Goal: Task Accomplishment & Management: Complete application form

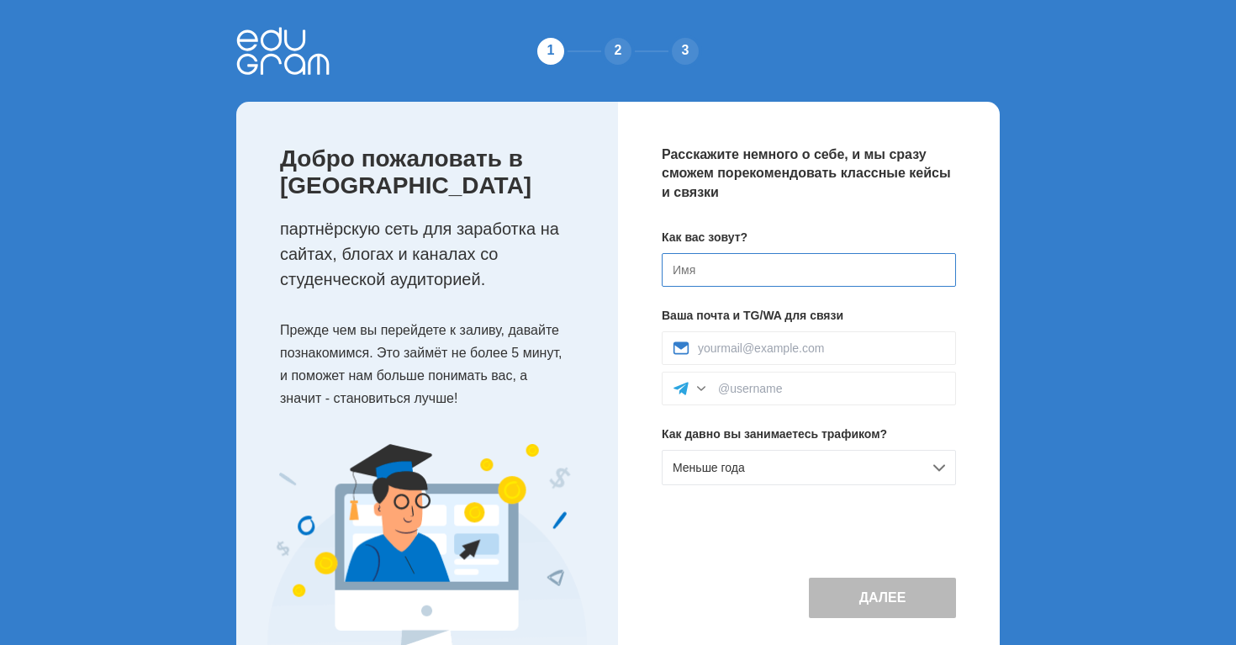
click at [750, 272] on input at bounding box center [809, 270] width 294 height 34
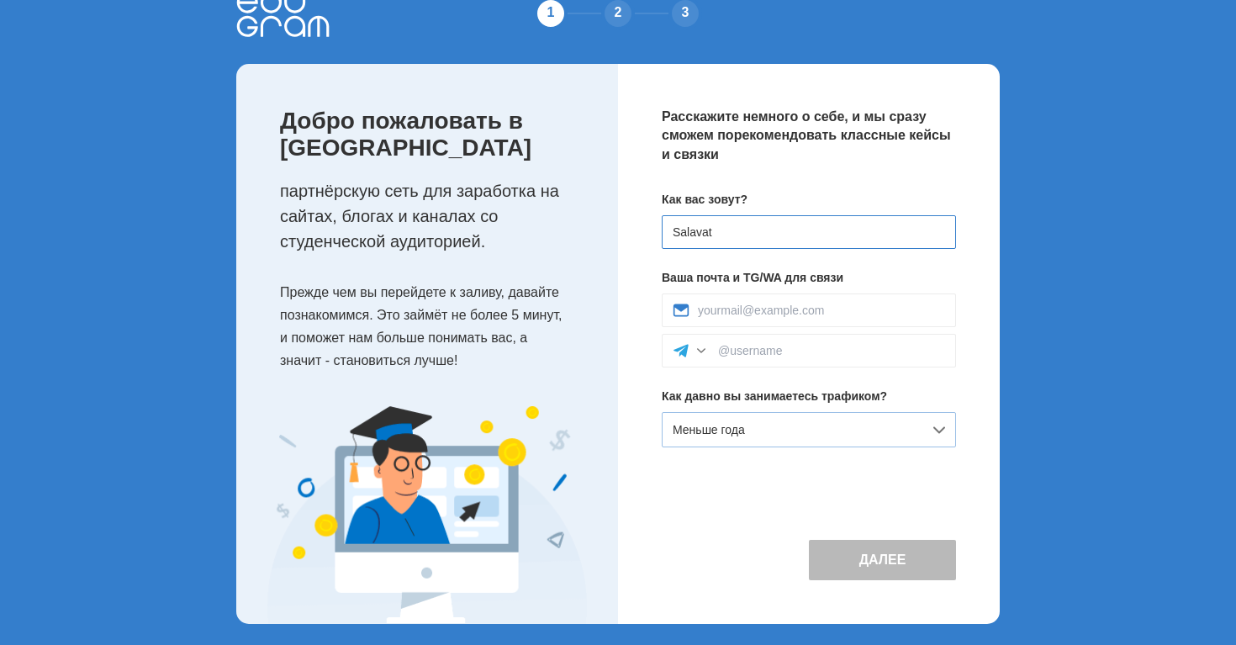
type input "Salavat"
click at [740, 431] on span "Меньше года" at bounding box center [709, 429] width 72 height 13
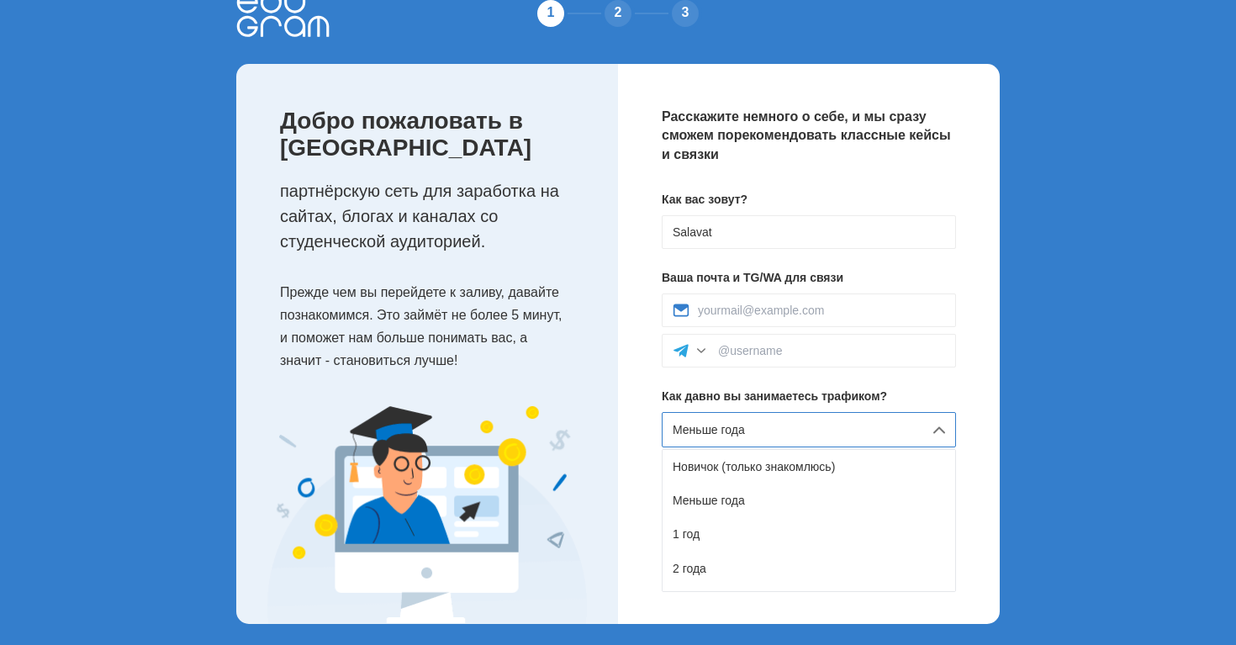
click at [740, 431] on span "Меньше года" at bounding box center [709, 429] width 72 height 13
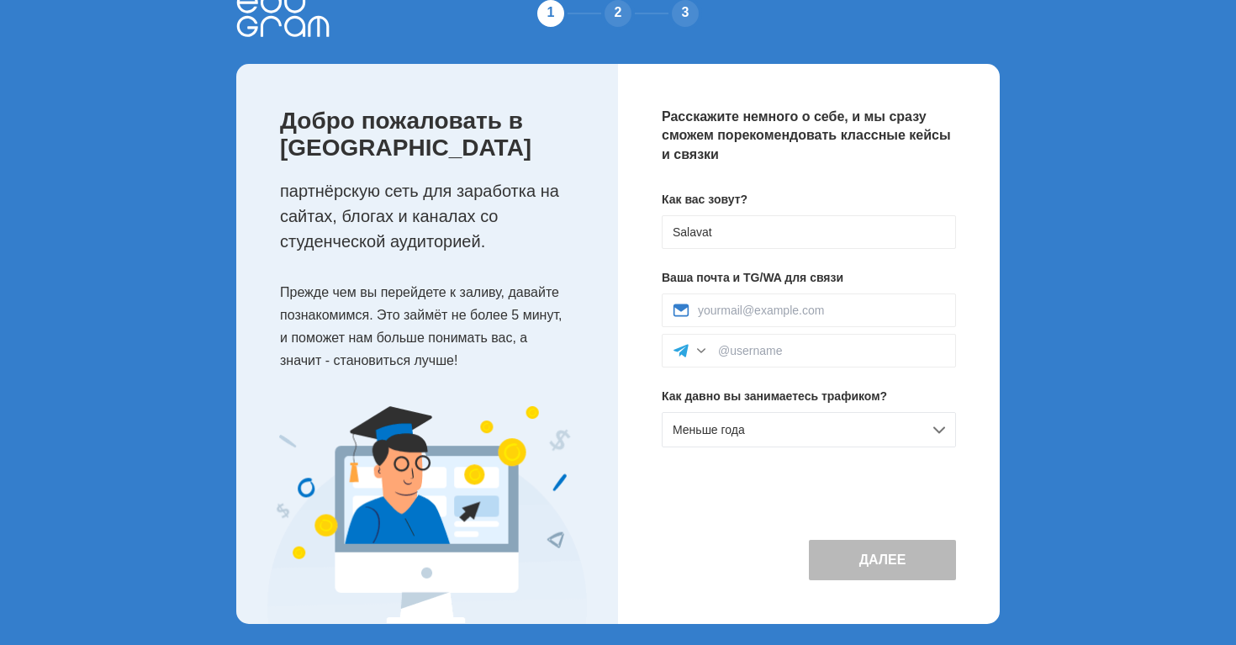
click at [639, 436] on div "Расскажите немного о себе, и мы сразу сможем порекомендовать классные кейсы и с…" at bounding box center [809, 344] width 382 height 560
click at [760, 350] on input at bounding box center [831, 350] width 227 height 13
type input "@"
type input "@awepob"
click at [965, 335] on div "Расскажите немного о себе, и мы сразу сможем порекомендовать классные кейсы и с…" at bounding box center [809, 344] width 382 height 560
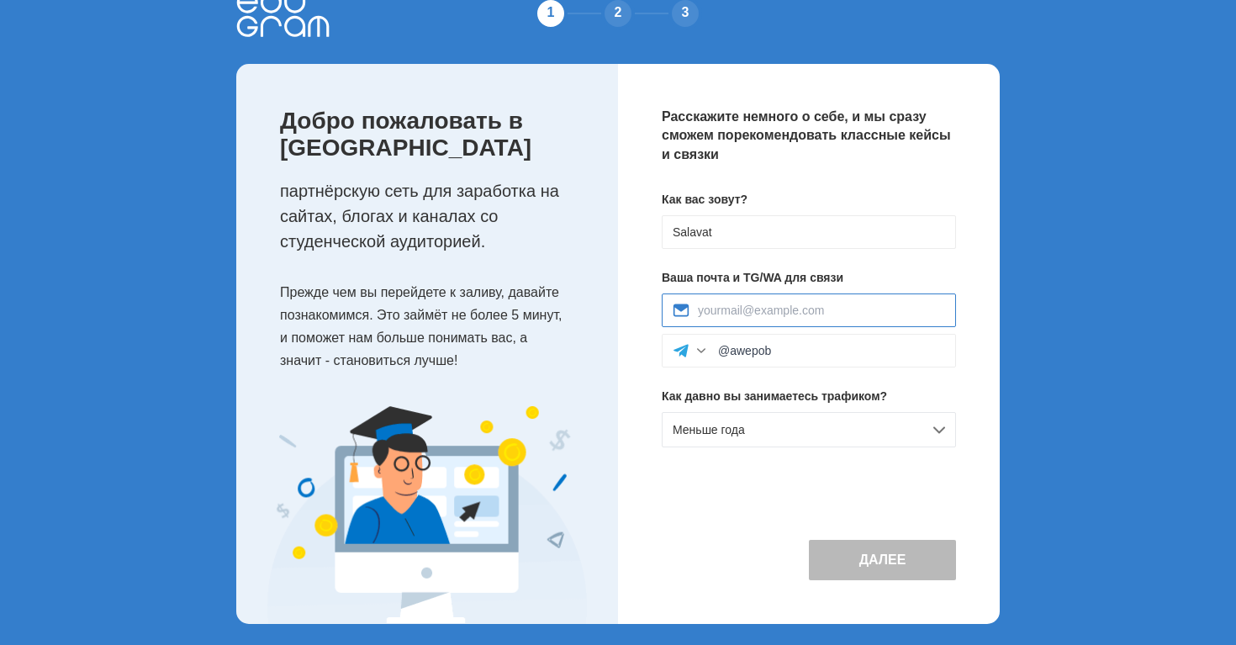
click at [869, 316] on input at bounding box center [821, 309] width 247 height 13
type input "[EMAIL_ADDRESS][DOMAIN_NAME]"
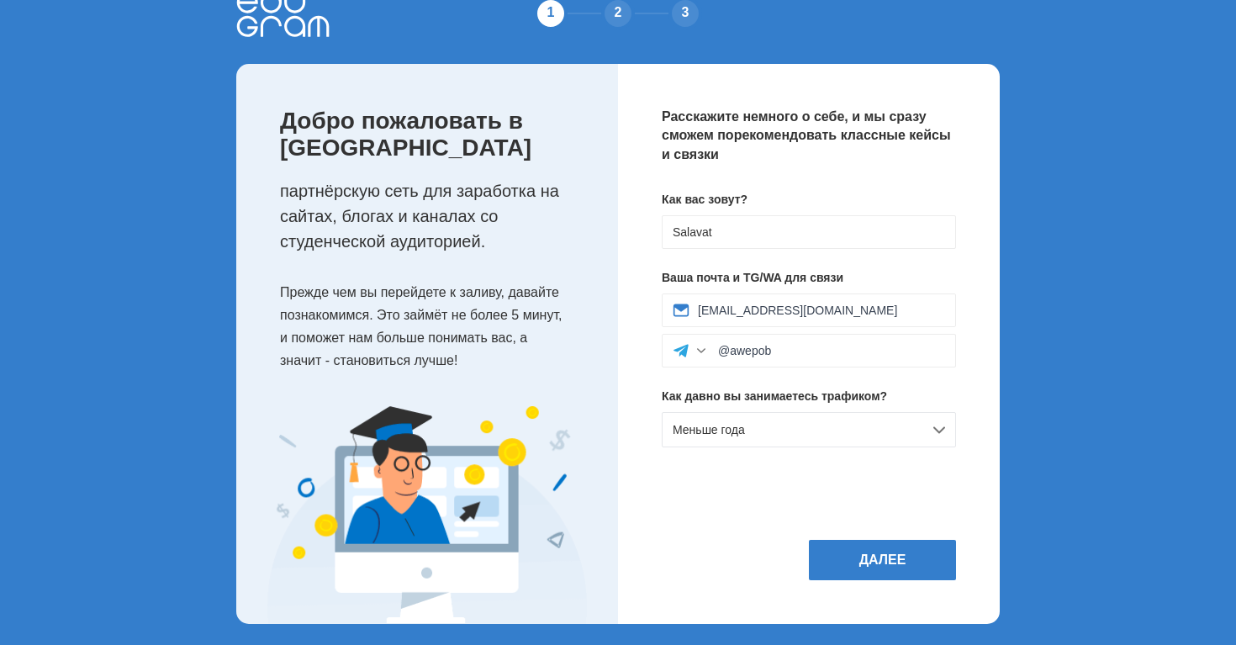
click at [977, 377] on div "Расскажите немного о себе, и мы сразу сможем порекомендовать классные кейсы и с…" at bounding box center [809, 344] width 382 height 560
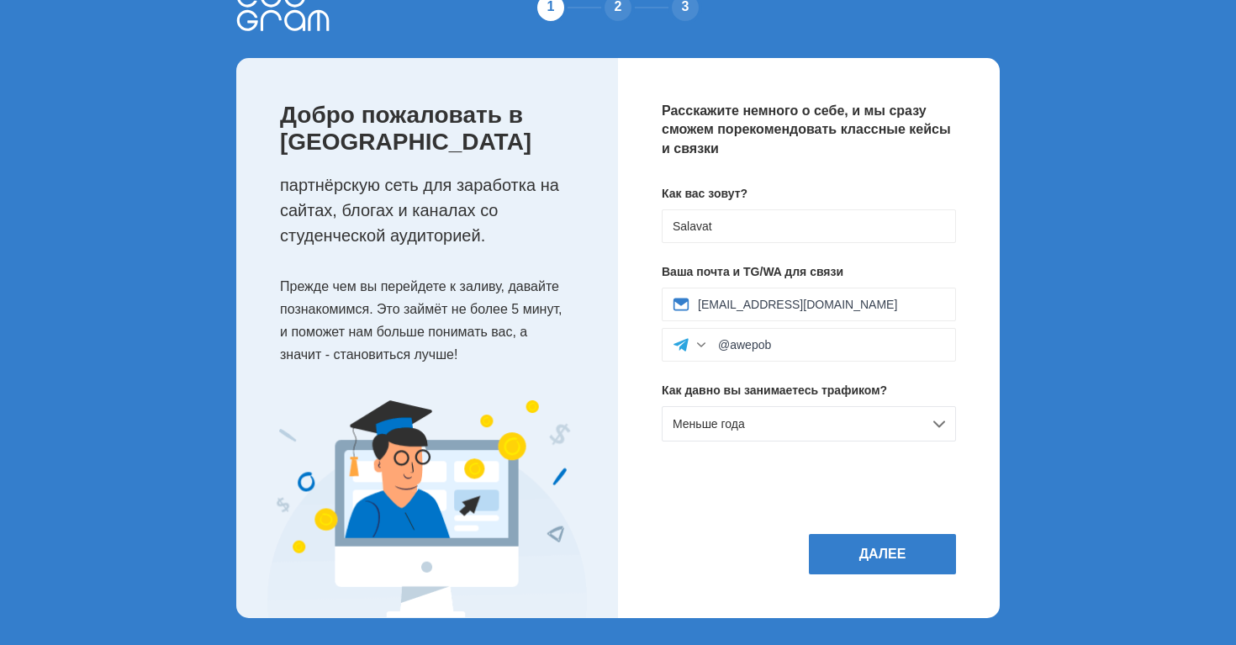
scroll to position [7, 0]
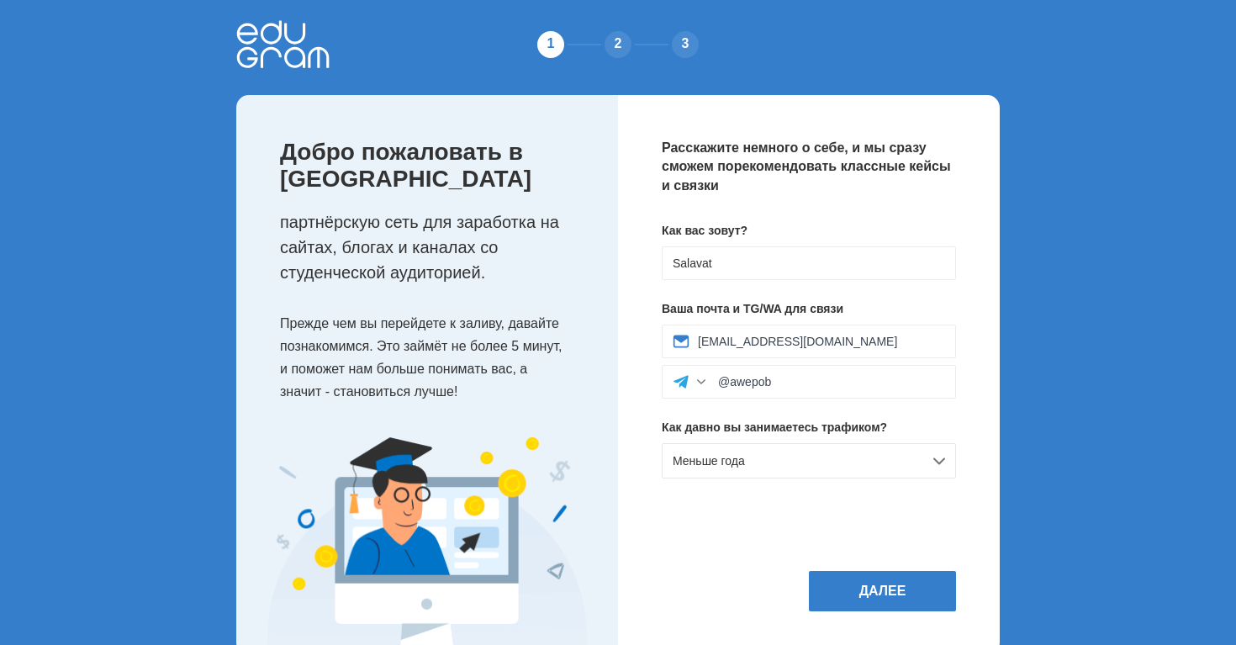
click at [714, 611] on div "Далее" at bounding box center [809, 591] width 294 height 40
click at [858, 611] on button "Далее" at bounding box center [882, 591] width 147 height 40
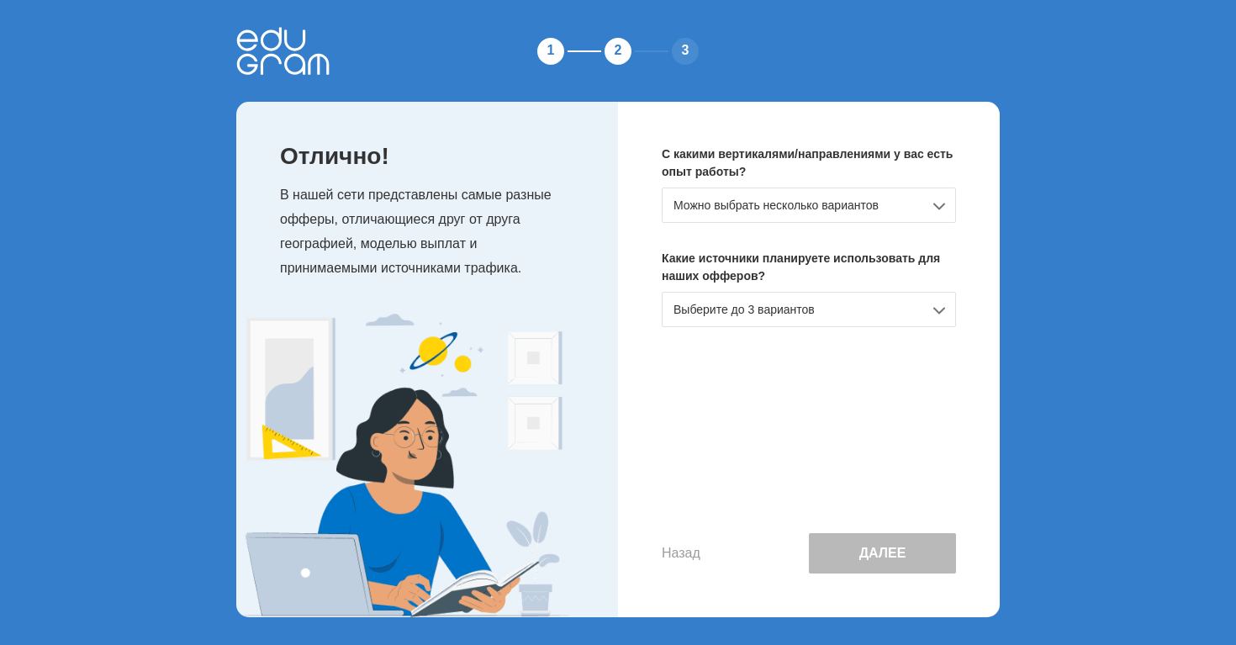
scroll to position [0, 0]
click at [805, 198] on div "Можно выбрать несколько вариантов" at bounding box center [809, 204] width 294 height 35
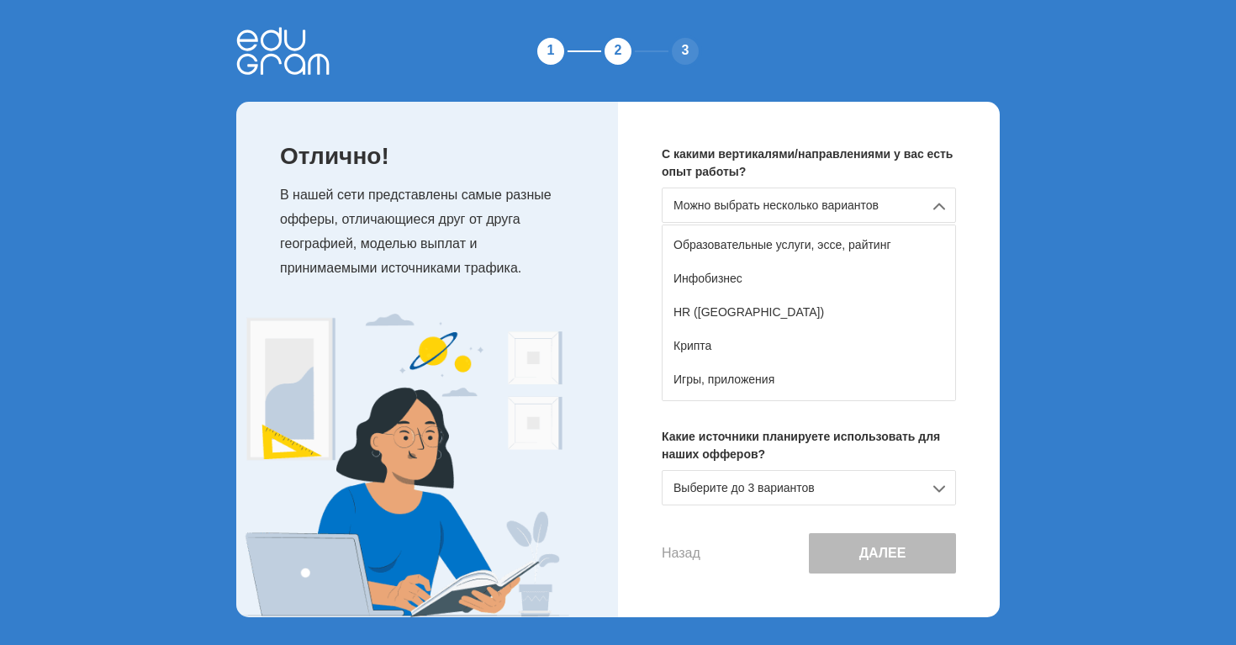
scroll to position [218, 0]
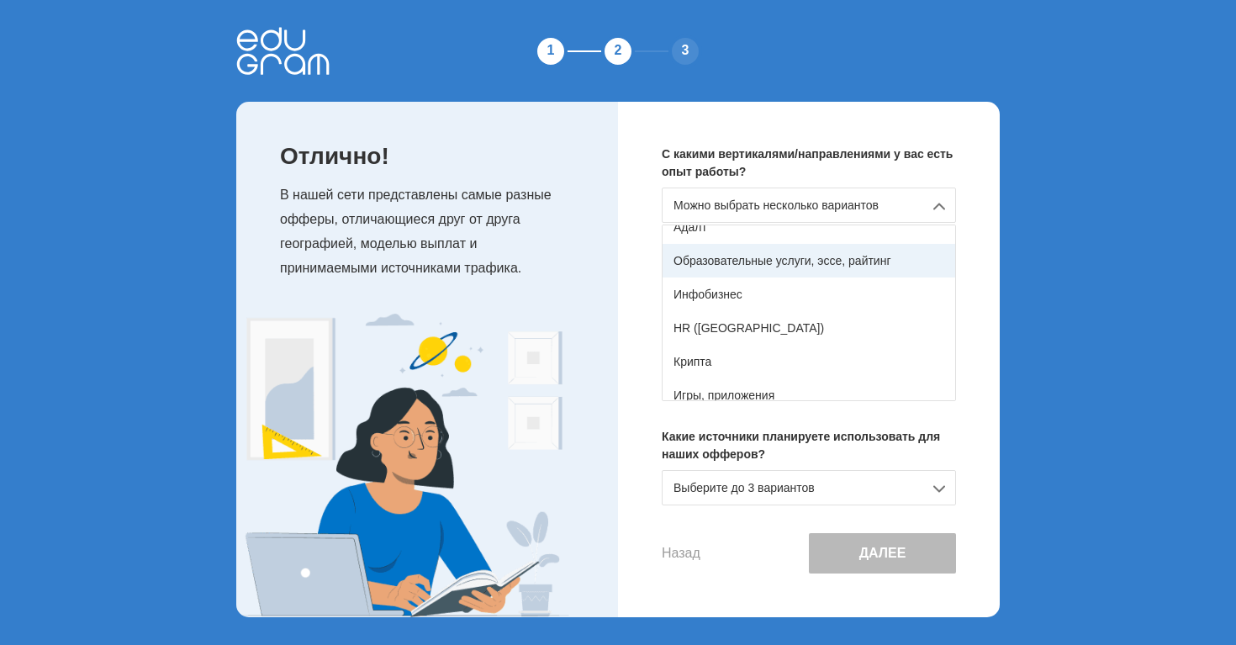
click at [842, 268] on div "Образовательные услуги, эссе, райтинг" at bounding box center [808, 261] width 293 height 34
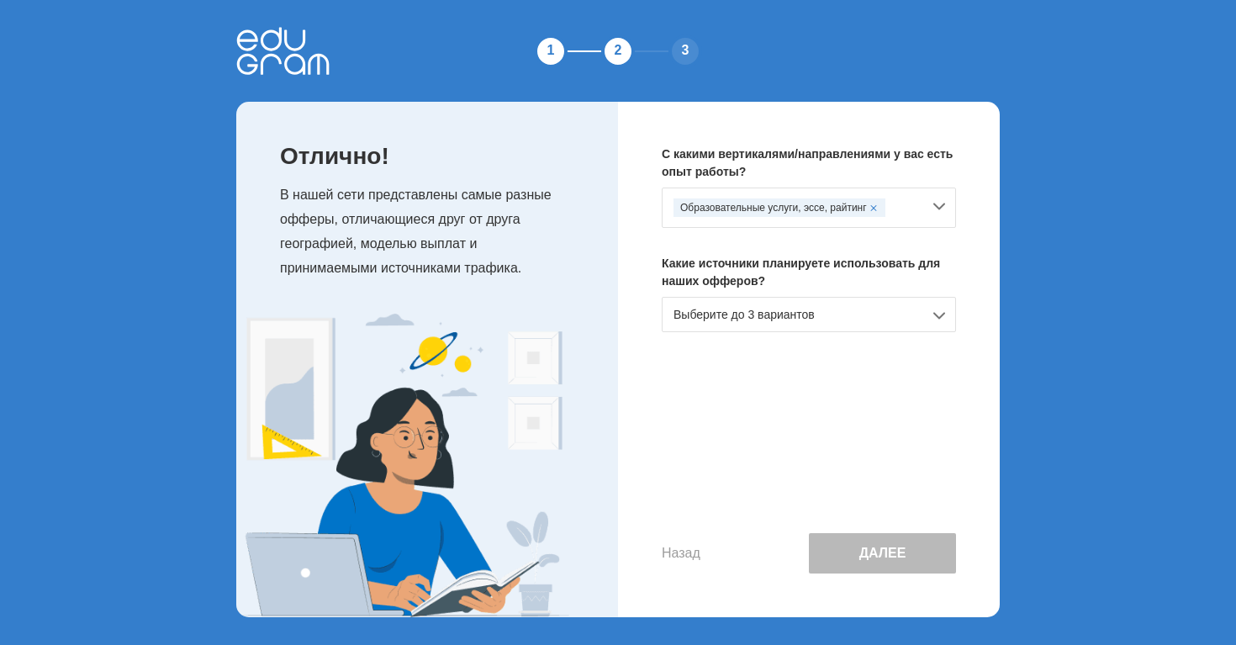
click at [880, 393] on div "Назад Далее" at bounding box center [809, 466] width 294 height 214
click at [814, 324] on div "Выберите до 3 вариантов" at bounding box center [809, 314] width 294 height 35
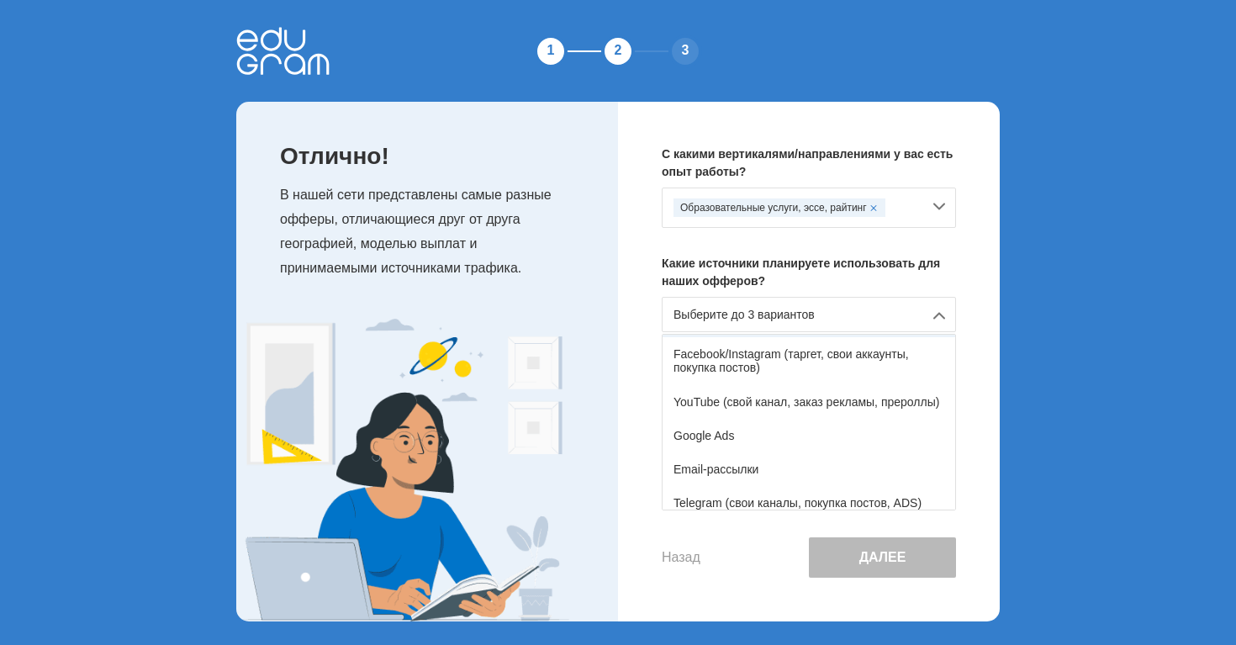
scroll to position [116, 0]
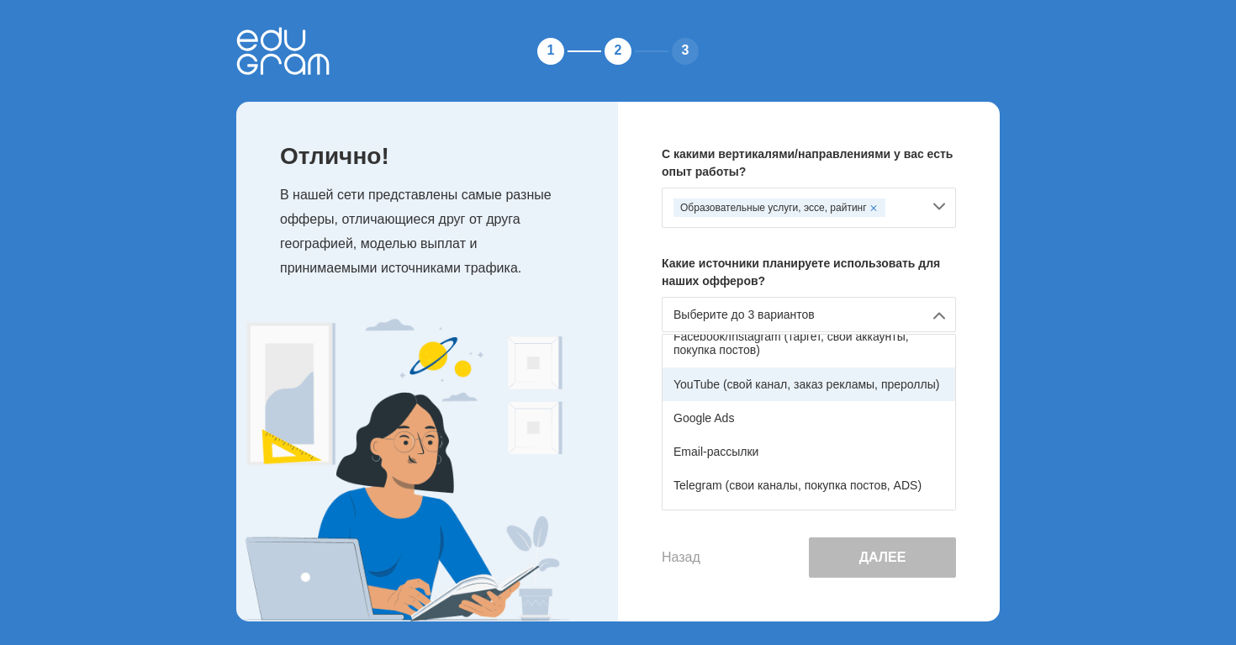
click at [781, 400] on div "YouTube (свой канал, заказ рекламы, прероллы)" at bounding box center [808, 384] width 293 height 34
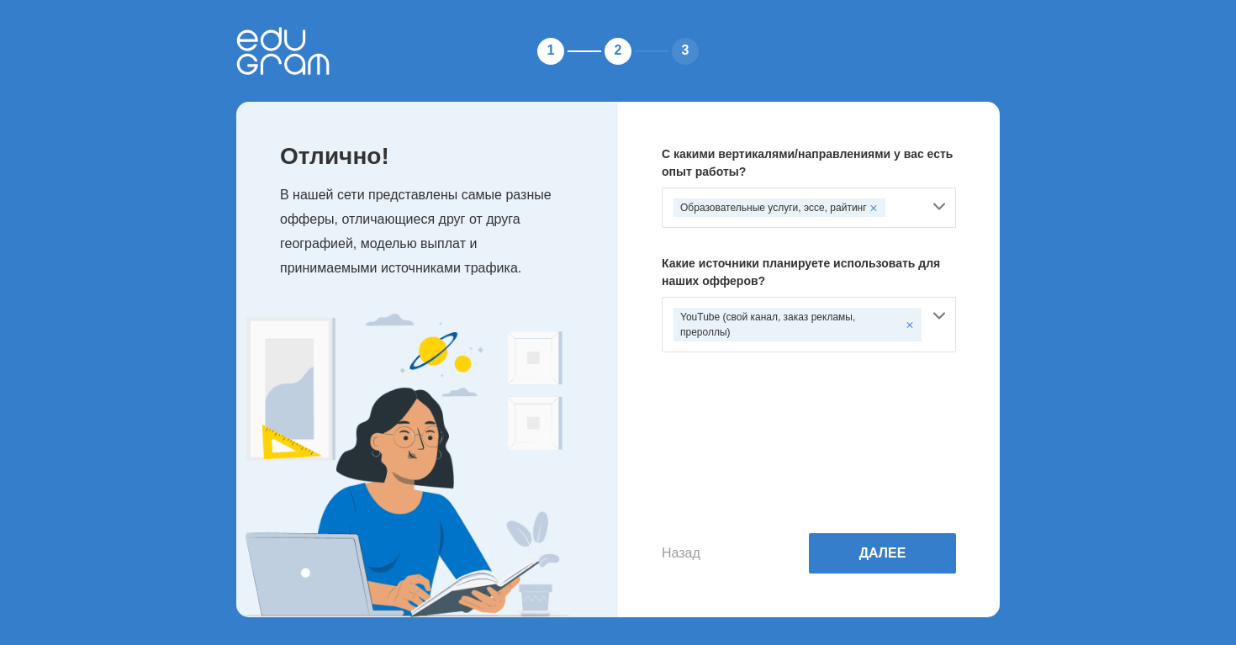
click at [821, 425] on div "Назад Далее" at bounding box center [809, 476] width 294 height 194
click at [856, 555] on button "Далее" at bounding box center [882, 553] width 147 height 40
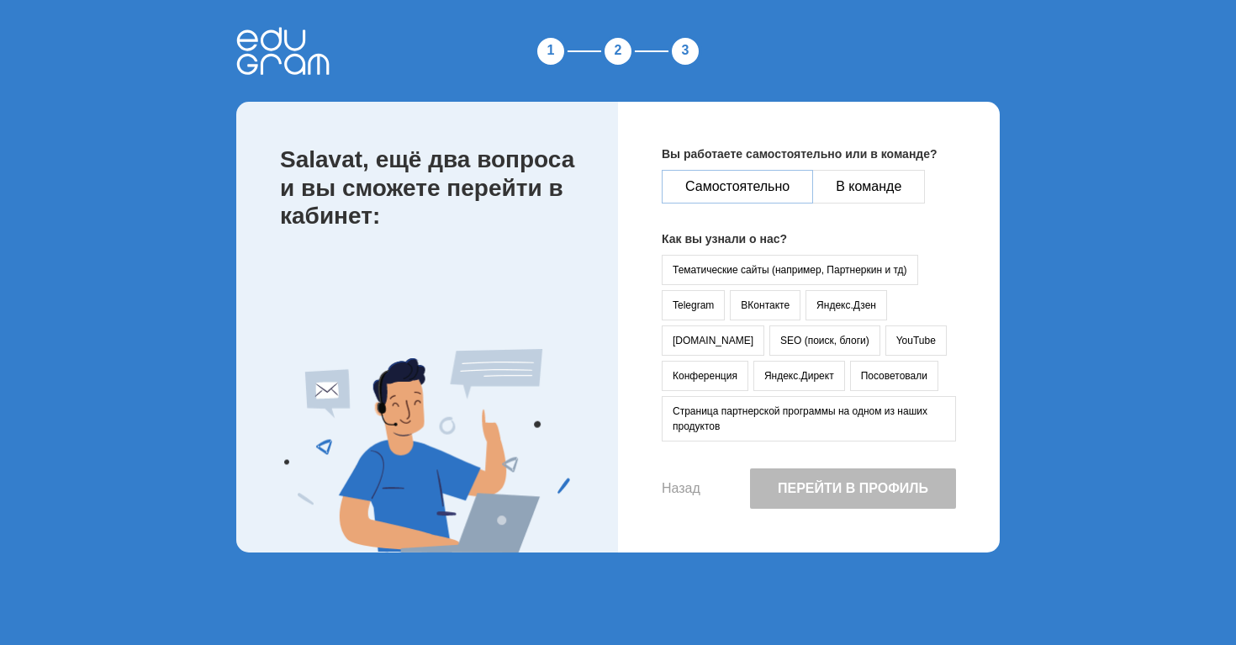
click at [736, 187] on button "Самостоятельно" at bounding box center [737, 187] width 151 height 34
click at [885, 333] on button "YouTube" at bounding box center [915, 340] width 61 height 30
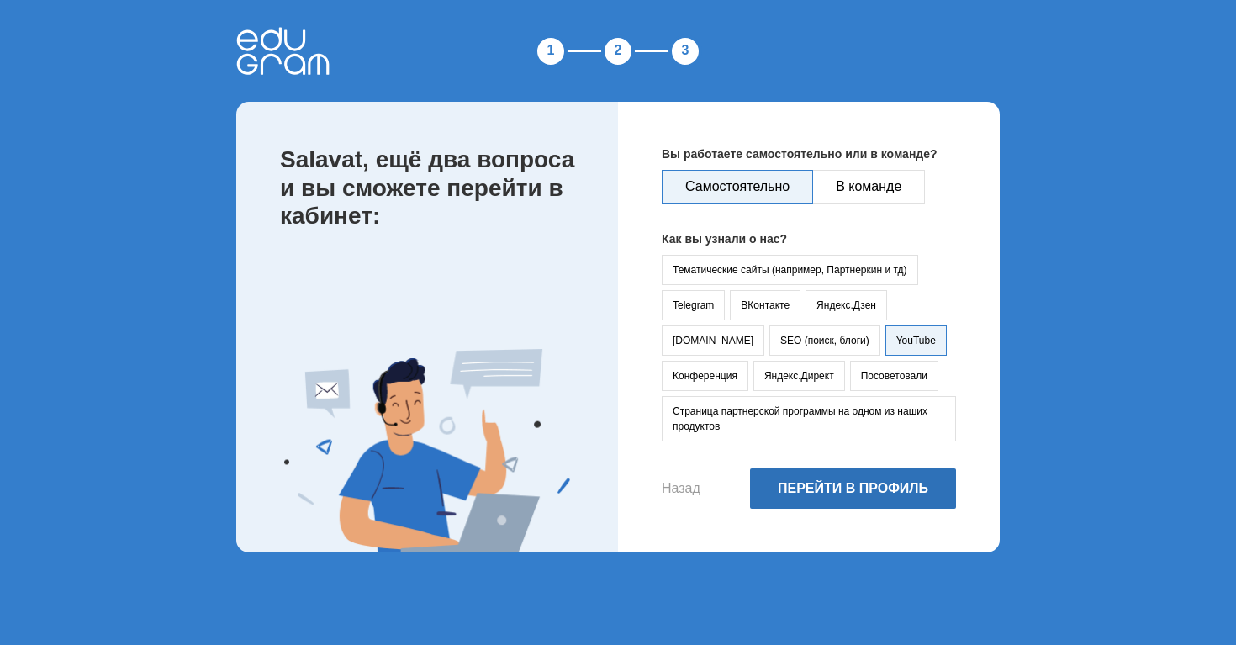
click at [831, 500] on button "Перейти в профиль" at bounding box center [853, 488] width 206 height 40
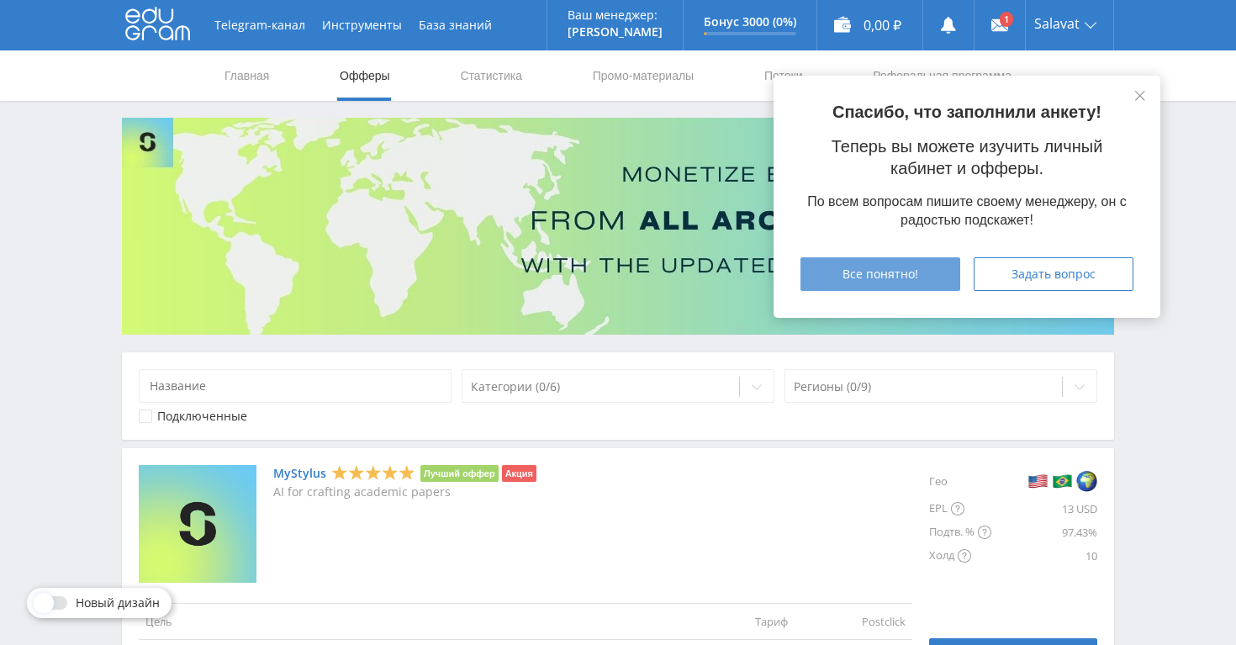
click at [911, 289] on button "Все понятно!" at bounding box center [880, 274] width 160 height 34
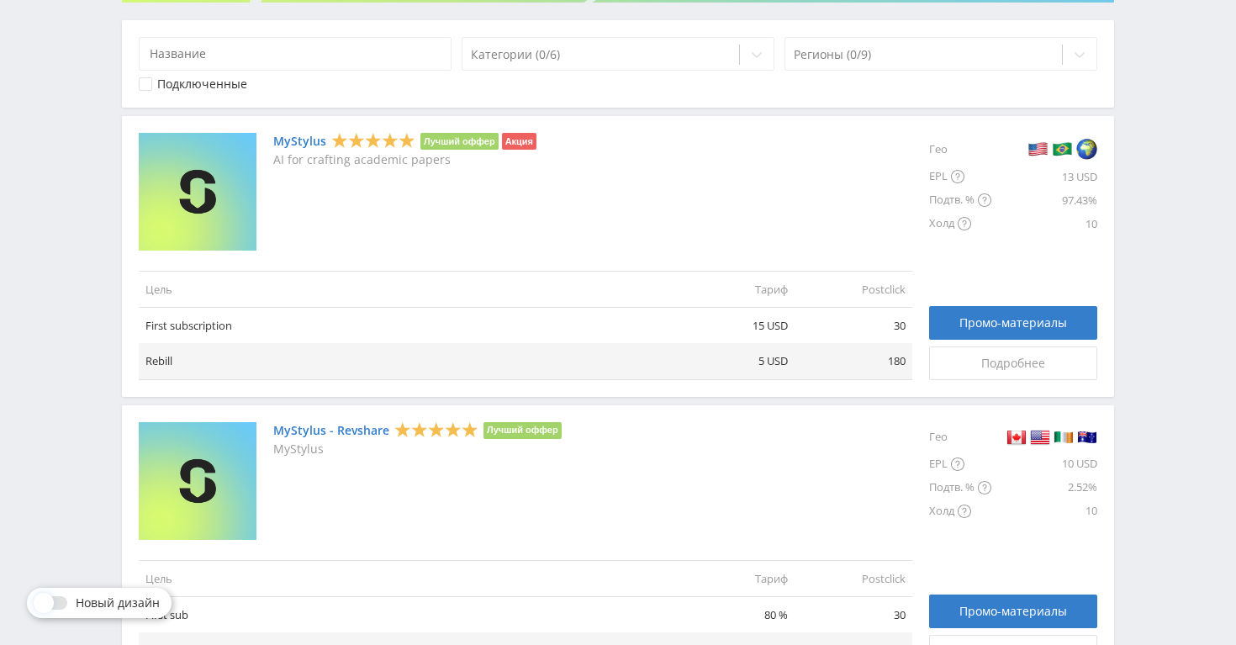
scroll to position [342, 0]
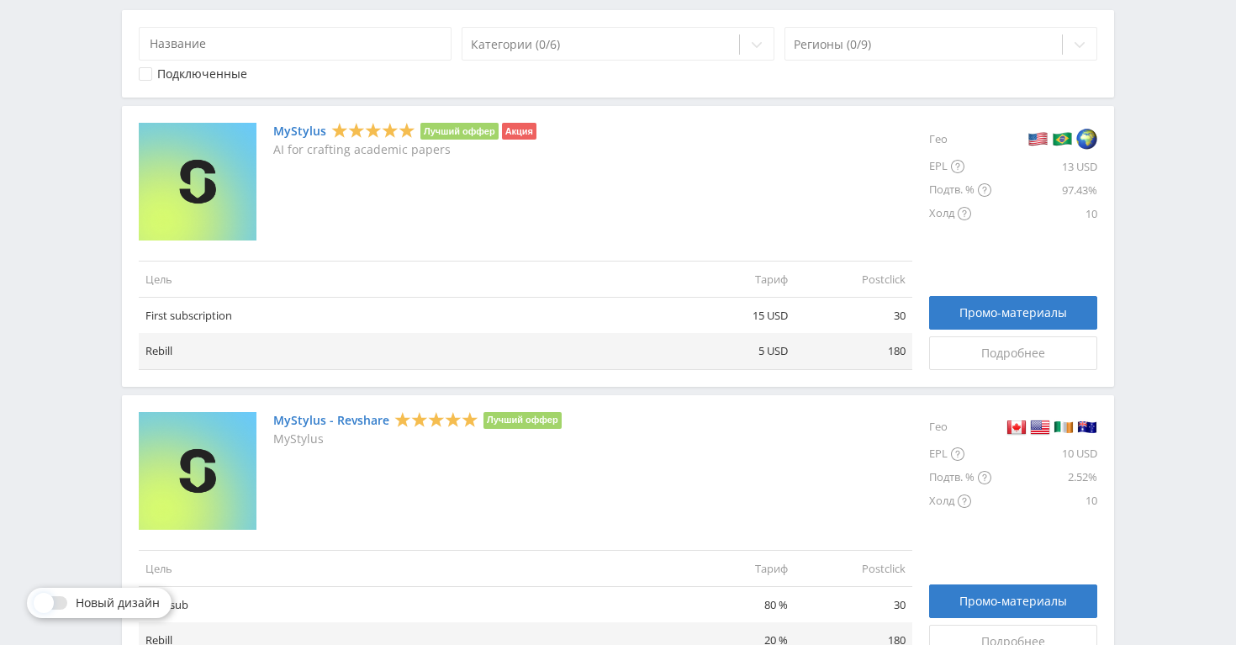
click at [309, 127] on link "MyStylus" at bounding box center [299, 130] width 53 height 13
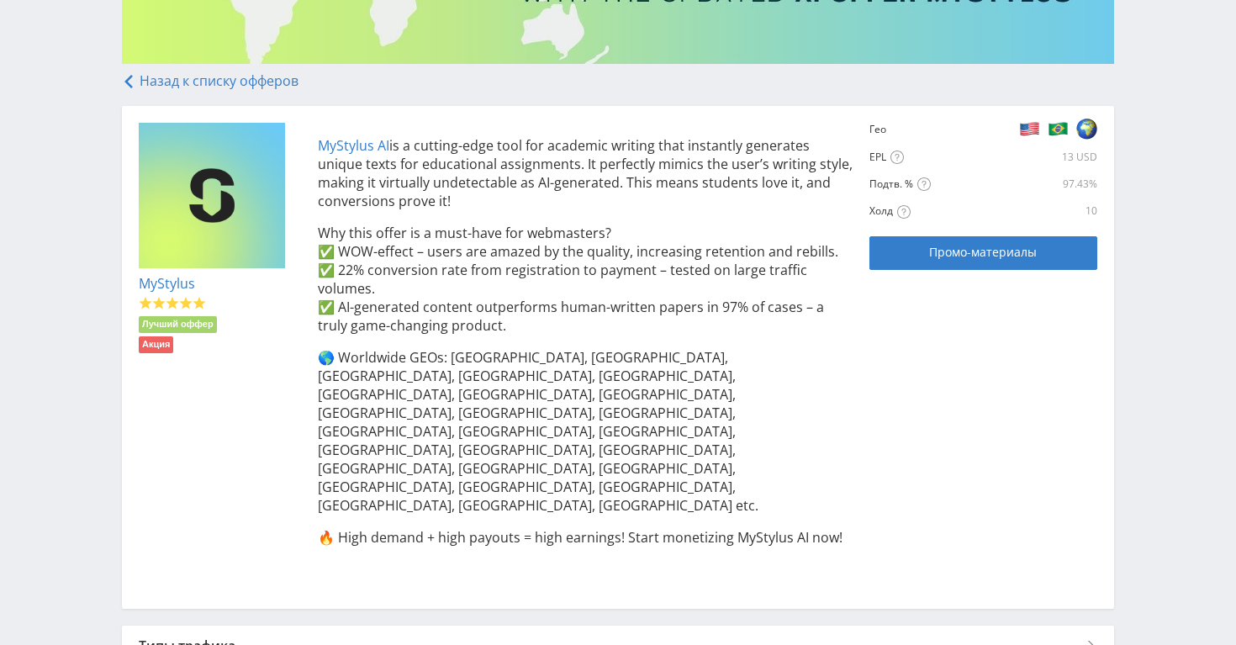
scroll to position [274, 0]
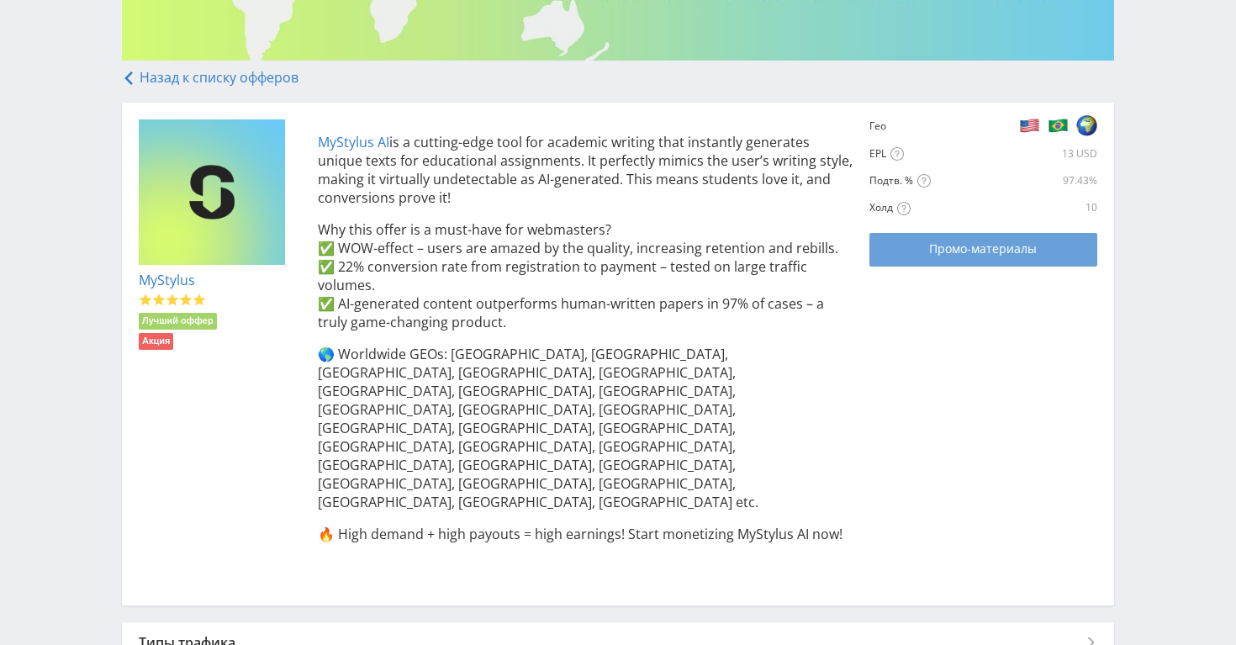
click at [995, 256] on span "Промо-материалы" at bounding box center [983, 248] width 108 height 13
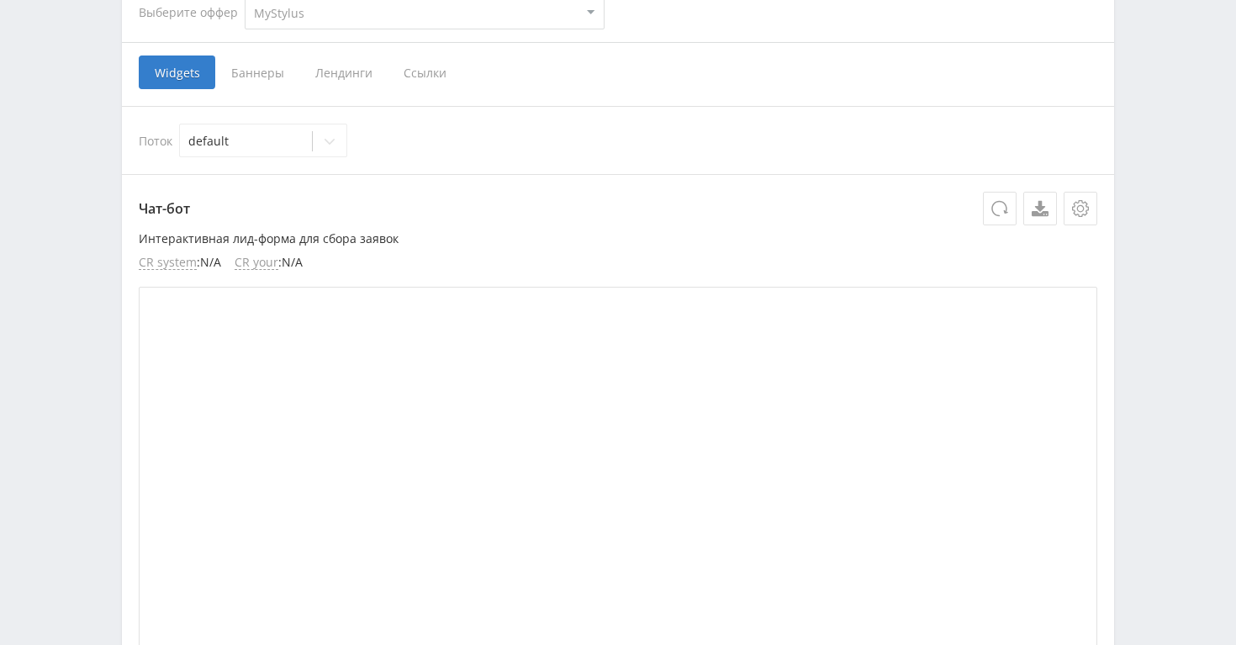
scroll to position [366, 0]
click at [414, 68] on span "Ссылки" at bounding box center [425, 72] width 75 height 34
click at [0, 0] on input "Ссылки" at bounding box center [0, 0] width 0 height 0
